Goal: Information Seeking & Learning: Learn about a topic

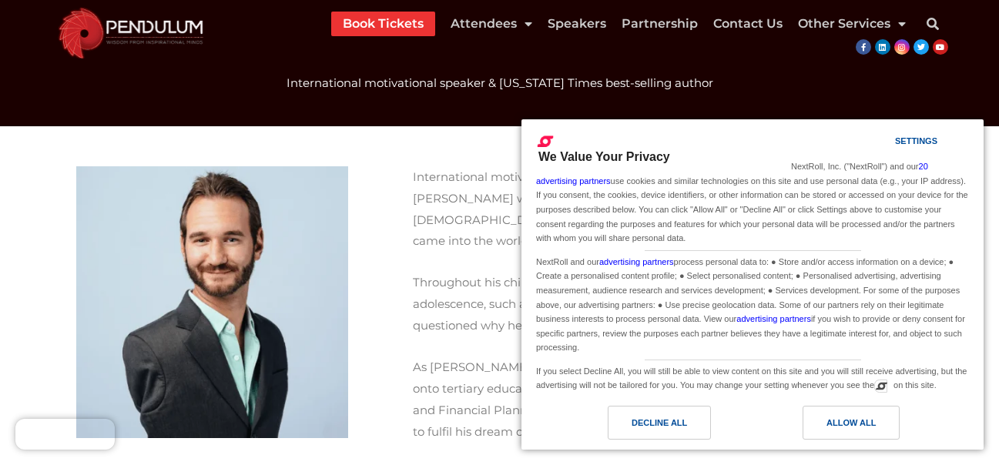
scroll to position [45, 0]
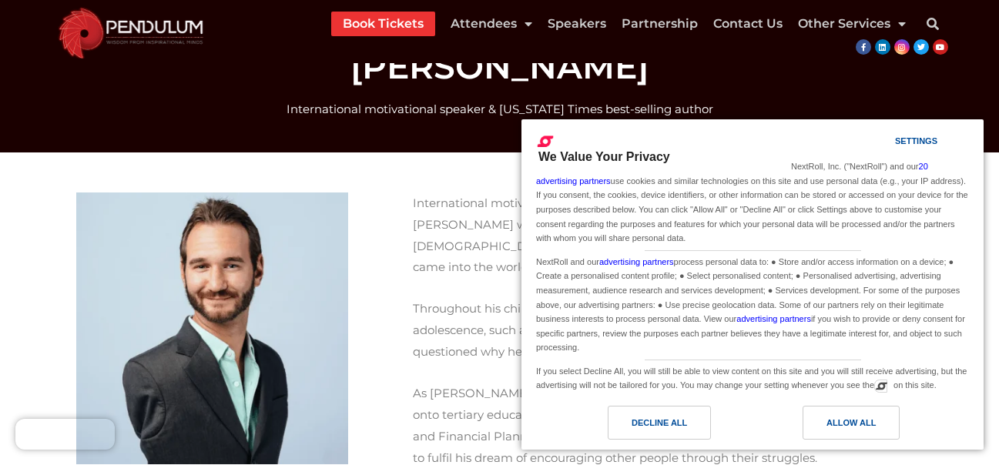
click at [237, 307] on img at bounding box center [212, 329] width 272 height 272
click at [836, 427] on div "Allow All" at bounding box center [850, 422] width 49 height 17
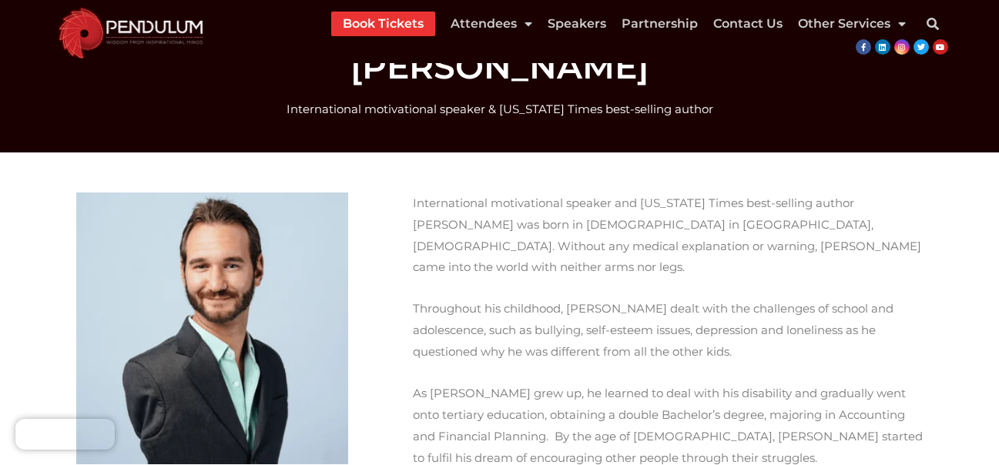
click at [210, 413] on img at bounding box center [212, 329] width 272 height 272
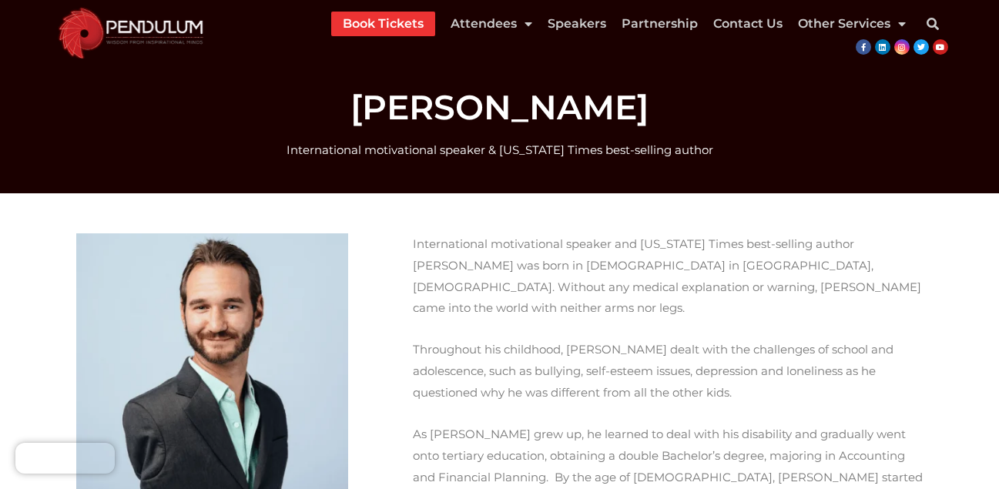
scroll to position [0, 0]
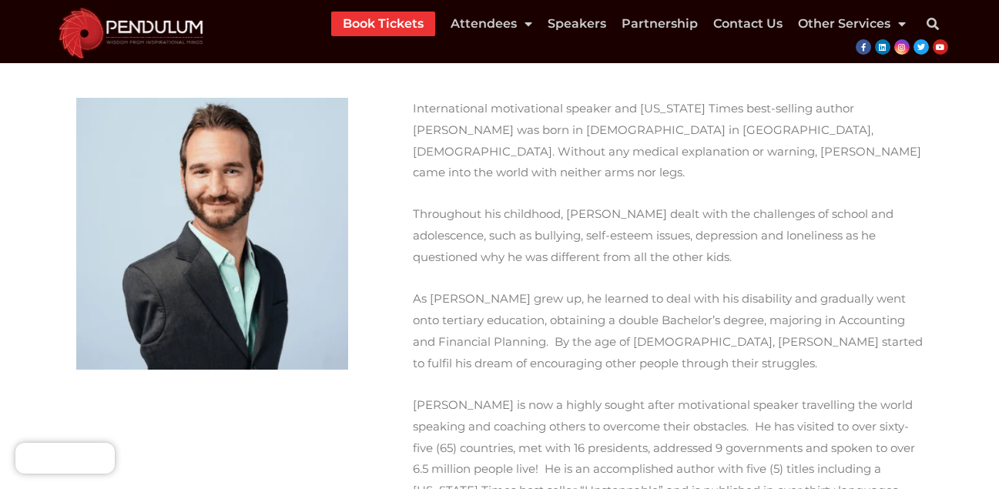
scroll to position [231, 0]
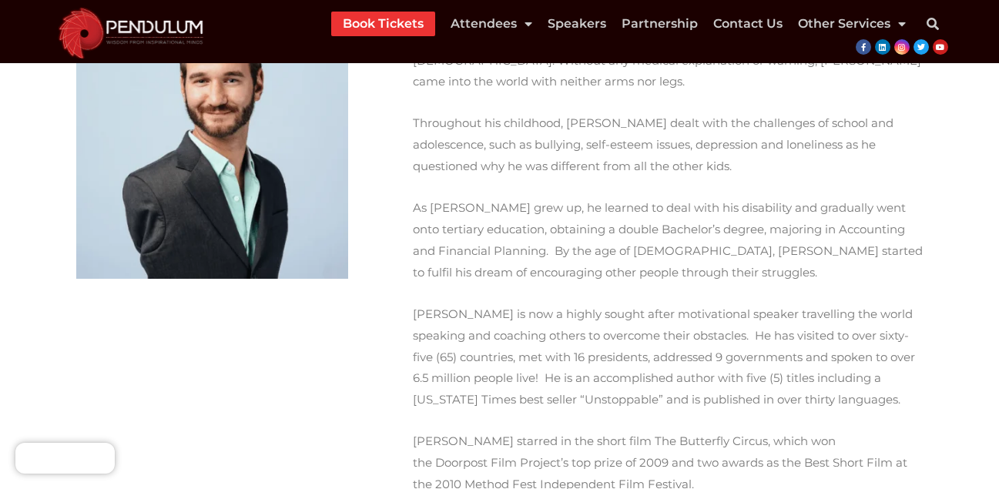
click at [251, 182] on img at bounding box center [212, 143] width 272 height 272
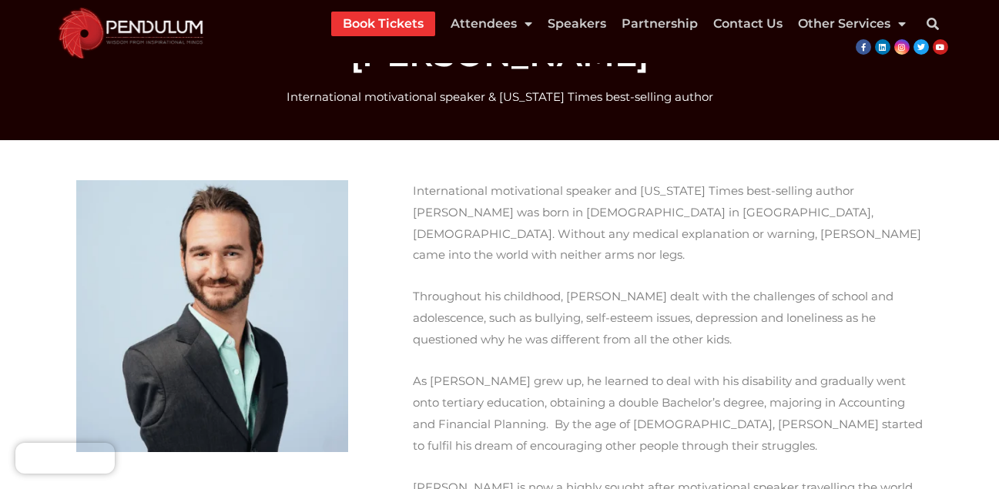
scroll to position [0, 0]
